Goal: Check status: Check status

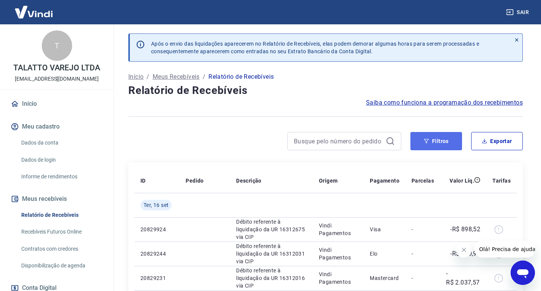
click at [434, 145] on button "Filtros" at bounding box center [437, 141] width 52 height 18
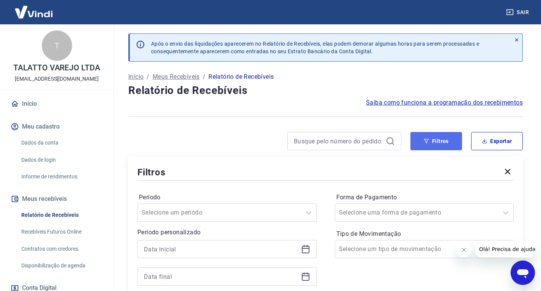
click at [459, 143] on button "Filtros" at bounding box center [437, 141] width 52 height 18
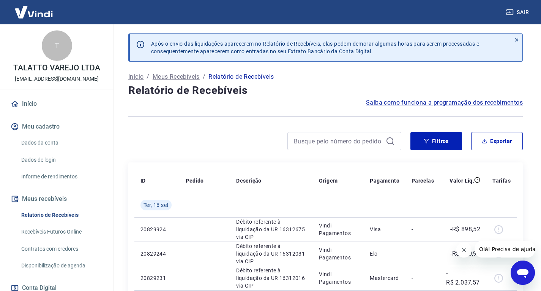
click at [270, 132] on div at bounding box center [264, 141] width 273 height 18
click at [338, 140] on input at bounding box center [338, 140] width 89 height 11
paste input "12932"
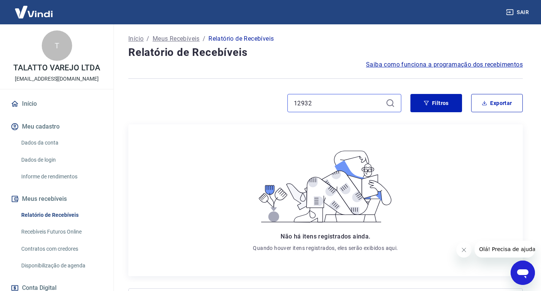
scroll to position [76, 0]
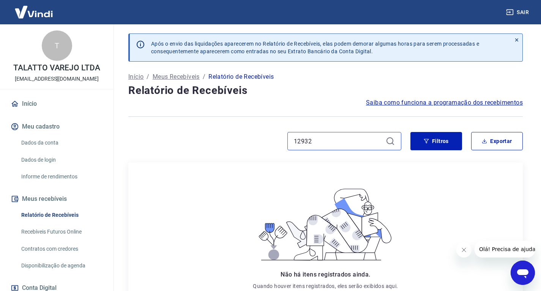
drag, startPoint x: 344, startPoint y: 144, endPoint x: 238, endPoint y: 140, distance: 106.4
click at [238, 140] on div "12932" at bounding box center [264, 141] width 273 height 18
paste input
click at [431, 147] on button "Filtros" at bounding box center [437, 141] width 52 height 18
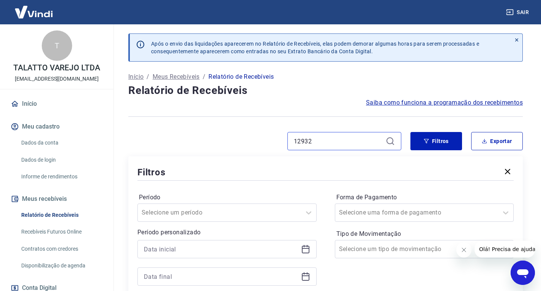
drag, startPoint x: 251, startPoint y: 139, endPoint x: 244, endPoint y: 139, distance: 6.5
click at [244, 139] on div "12932" at bounding box center [264, 141] width 273 height 18
paste input "467"
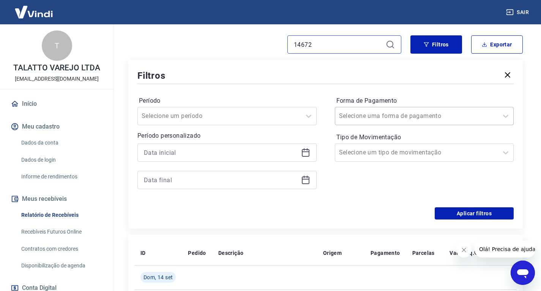
scroll to position [114, 0]
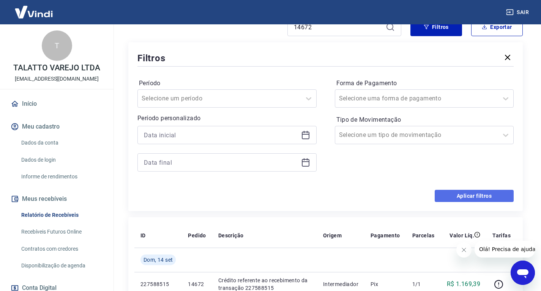
click at [451, 191] on button "Aplicar filtros" at bounding box center [474, 196] width 79 height 12
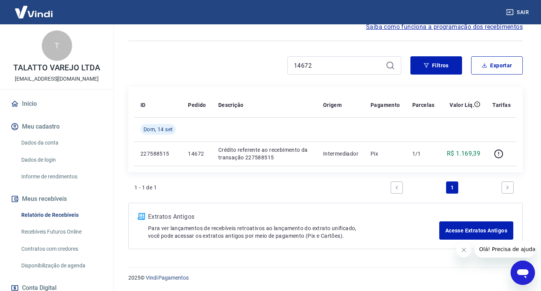
scroll to position [76, 0]
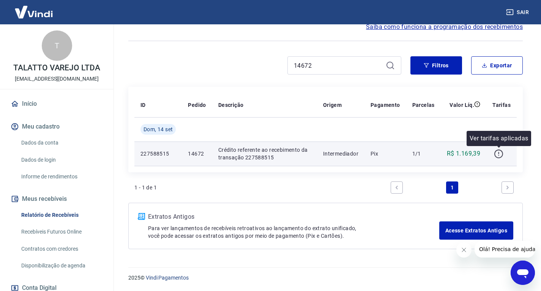
click at [497, 156] on icon "button" at bounding box center [499, 153] width 9 height 9
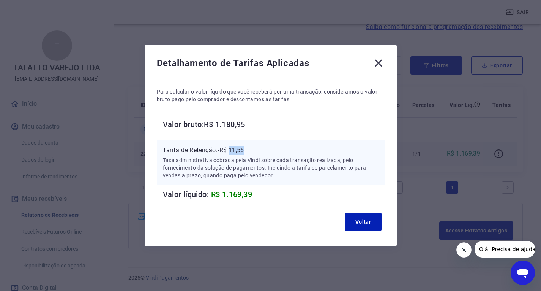
drag, startPoint x: 234, startPoint y: 152, endPoint x: 256, endPoint y: 150, distance: 21.7
click at [255, 150] on p "Tarifa de Retenção: -R$ 11,56" at bounding box center [271, 150] width 216 height 9
copy p "11,56"
click at [383, 63] on icon at bounding box center [379, 63] width 12 height 12
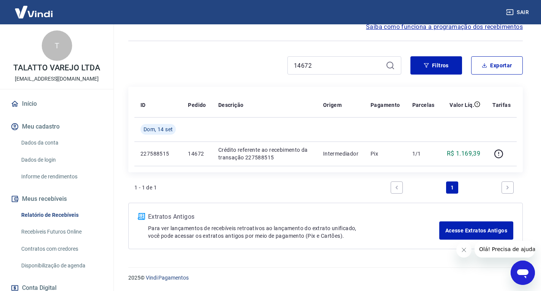
click at [238, 70] on div "14672 Filtros Exportar" at bounding box center [325, 68] width 395 height 24
drag, startPoint x: 315, startPoint y: 71, endPoint x: 321, endPoint y: 71, distance: 6.1
click at [314, 71] on input "14672" at bounding box center [338, 65] width 89 height 11
click at [266, 66] on div "14672" at bounding box center [264, 65] width 273 height 18
paste input "0"
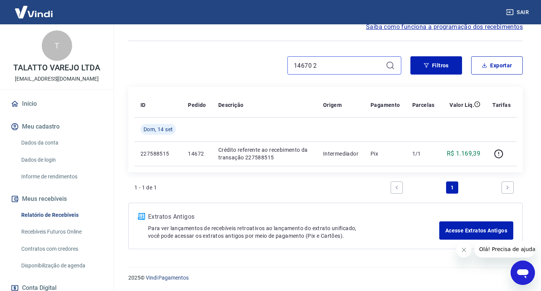
drag, startPoint x: 352, startPoint y: 66, endPoint x: 231, endPoint y: 63, distance: 121.6
click at [243, 62] on div "14670 2" at bounding box center [264, 65] width 273 height 18
paste input
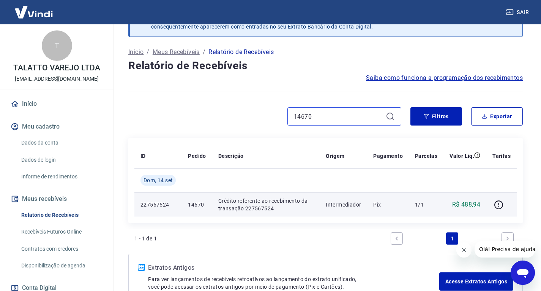
scroll to position [38, 0]
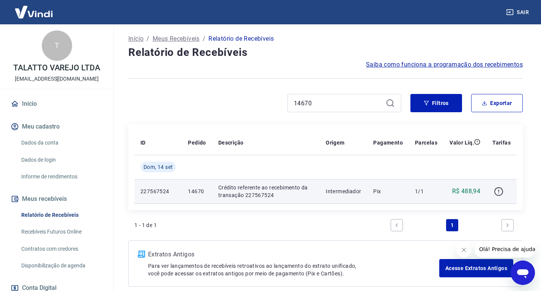
click at [495, 191] on icon "button" at bounding box center [498, 191] width 9 height 9
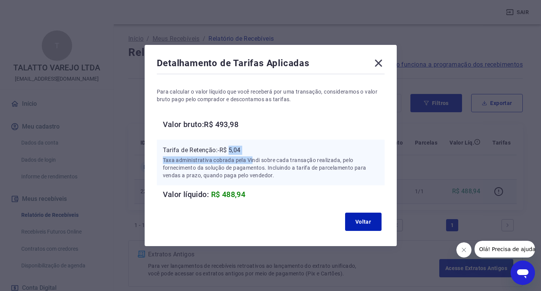
drag, startPoint x: 233, startPoint y: 151, endPoint x: 256, endPoint y: 157, distance: 23.5
click at [256, 157] on div "Tarifa de Retenção: -R$ 5,04 Taxa administrativa cobrada pela Vindi sobre cada …" at bounding box center [271, 162] width 216 height 33
copy div "5,04 Taxa administrativa cobrada pela Vi"
click at [253, 156] on p "Taxa administrativa cobrada pela Vindi sobre cada transação realizada, pelo for…" at bounding box center [271, 167] width 216 height 23
drag, startPoint x: 235, startPoint y: 150, endPoint x: 257, endPoint y: 149, distance: 22.1
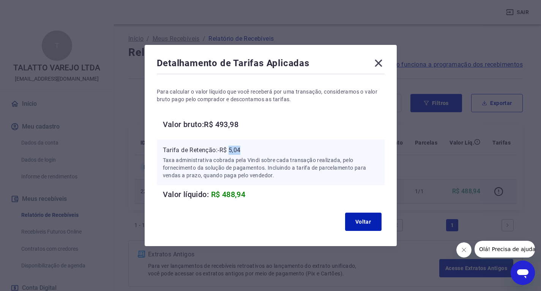
click at [257, 149] on p "Tarifa de Retenção: -R$ 5,04" at bounding box center [271, 150] width 216 height 9
copy p "5,04"
click at [385, 61] on icon at bounding box center [379, 63] width 12 height 12
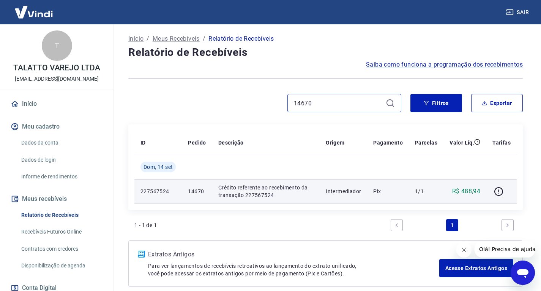
drag, startPoint x: 285, startPoint y: 98, endPoint x: 252, endPoint y: 106, distance: 34.0
click at [252, 98] on div "14670" at bounding box center [264, 103] width 273 height 18
paste input "68"
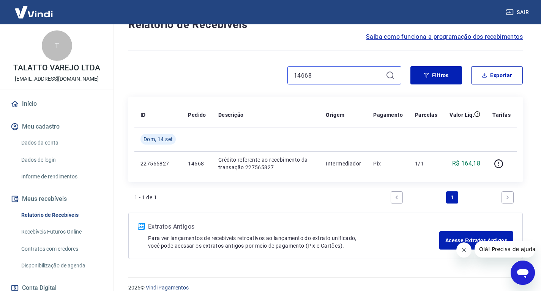
scroll to position [76, 0]
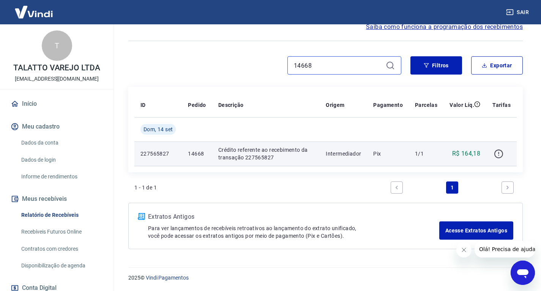
type input "14668"
click at [498, 155] on icon "button" at bounding box center [498, 153] width 9 height 9
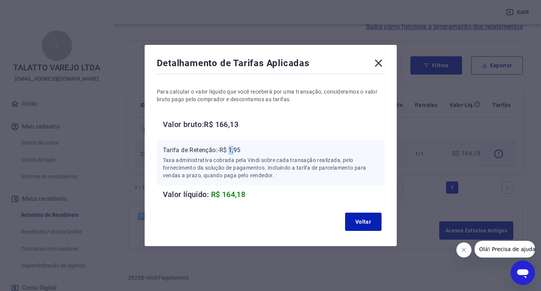
drag, startPoint x: 234, startPoint y: 151, endPoint x: 251, endPoint y: 151, distance: 17.9
click at [244, 150] on p "Tarifa de Retenção: -R$ 1,95" at bounding box center [271, 150] width 216 height 9
copy p "1,95"
click at [380, 62] on icon at bounding box center [378, 63] width 7 height 7
